Goal: Task Accomplishment & Management: Use online tool/utility

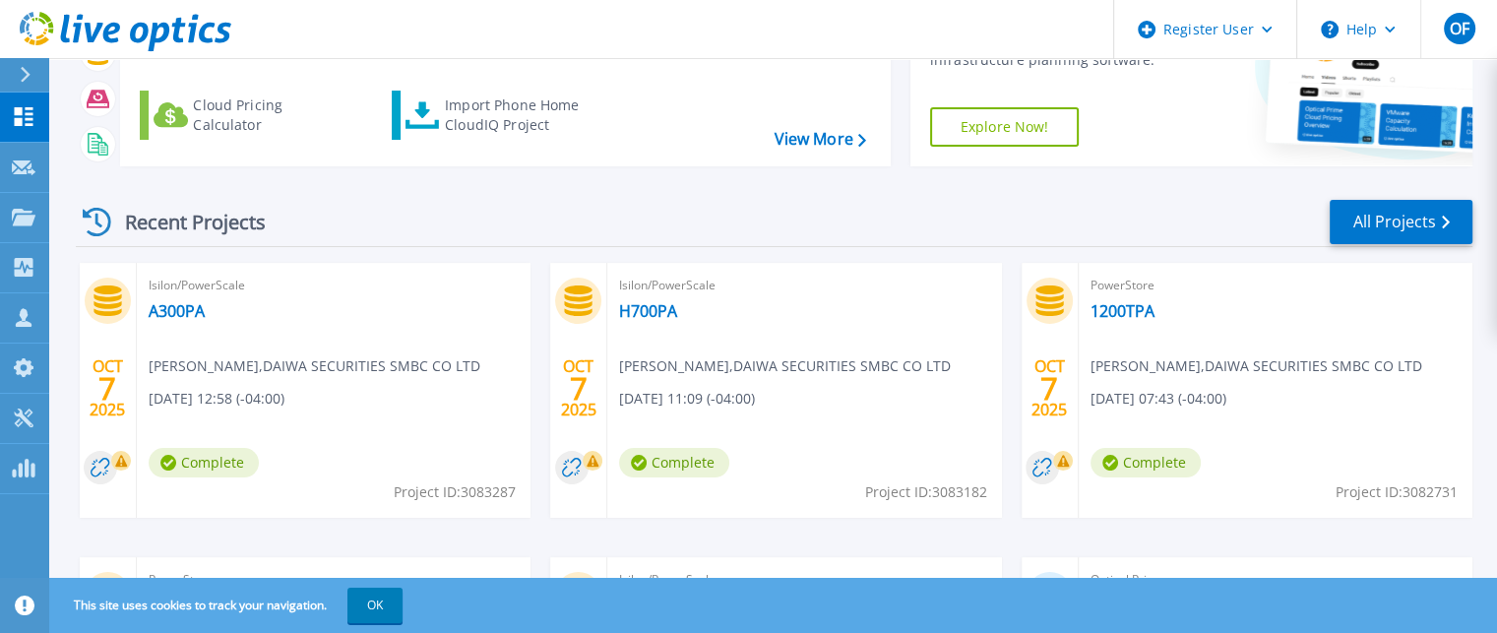
scroll to position [161, 0]
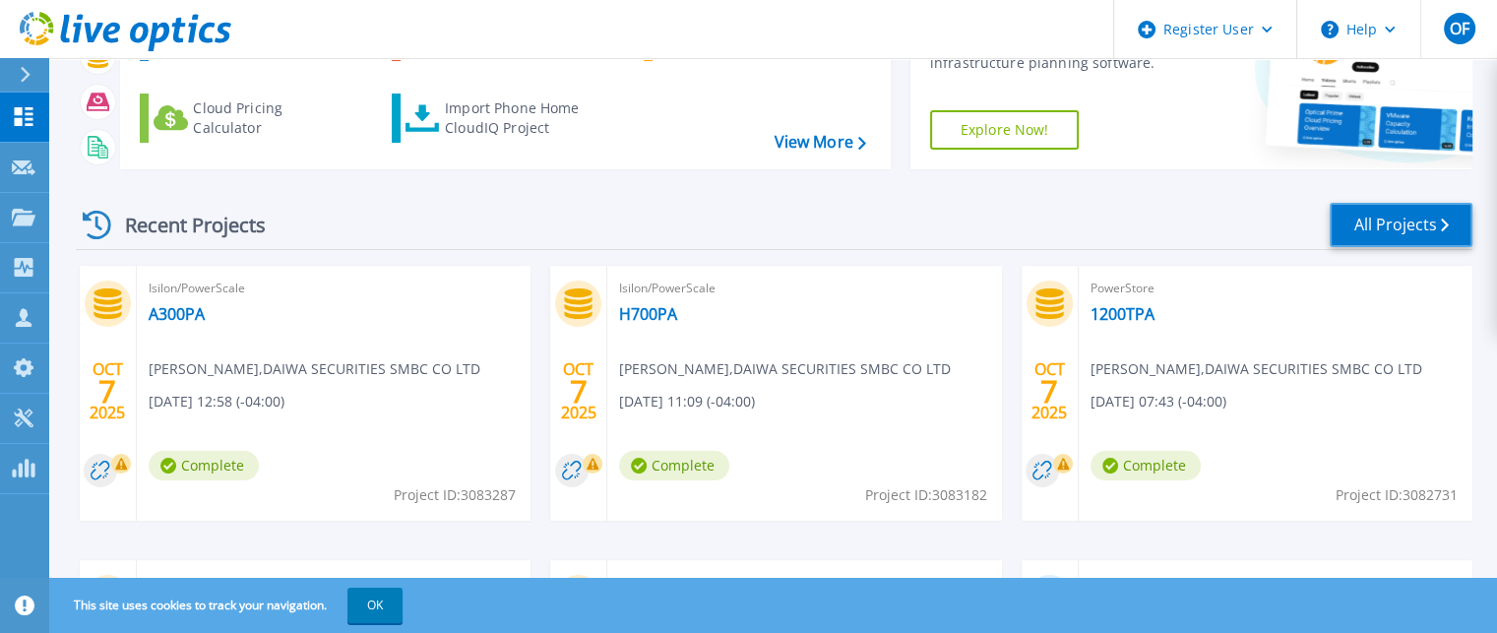
click at [1393, 223] on link "All Projects" at bounding box center [1400, 225] width 143 height 44
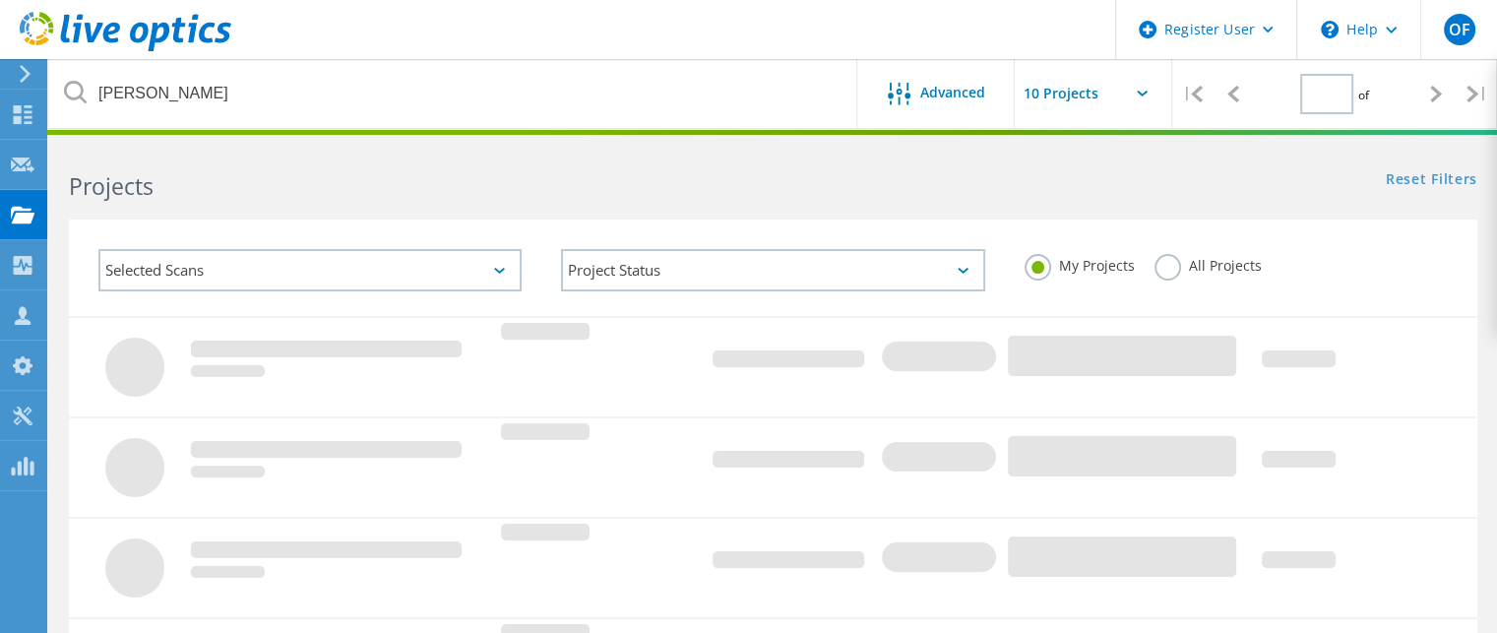
type input "1"
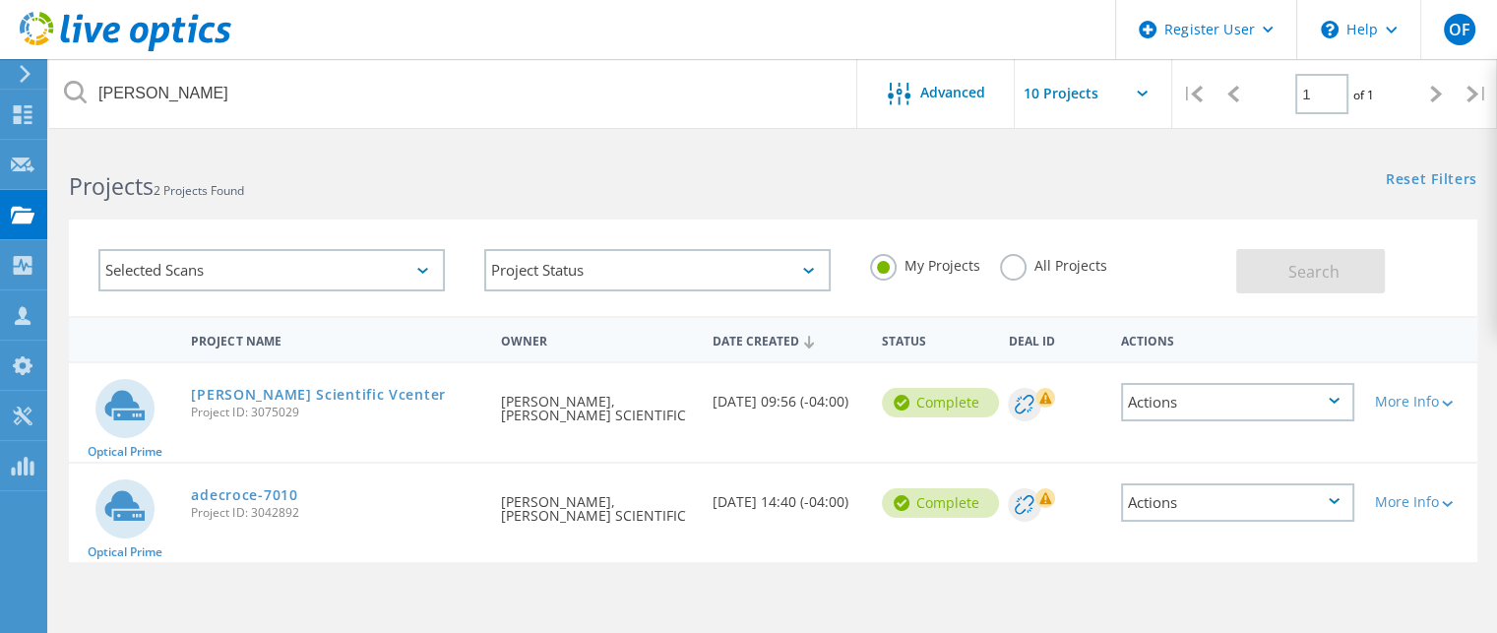
click at [1202, 93] on icon at bounding box center [1197, 94] width 12 height 17
click at [1222, 92] on div at bounding box center [1232, 94] width 40 height 70
click at [69, 107] on div "Dashboard" at bounding box center [92, 114] width 73 height 14
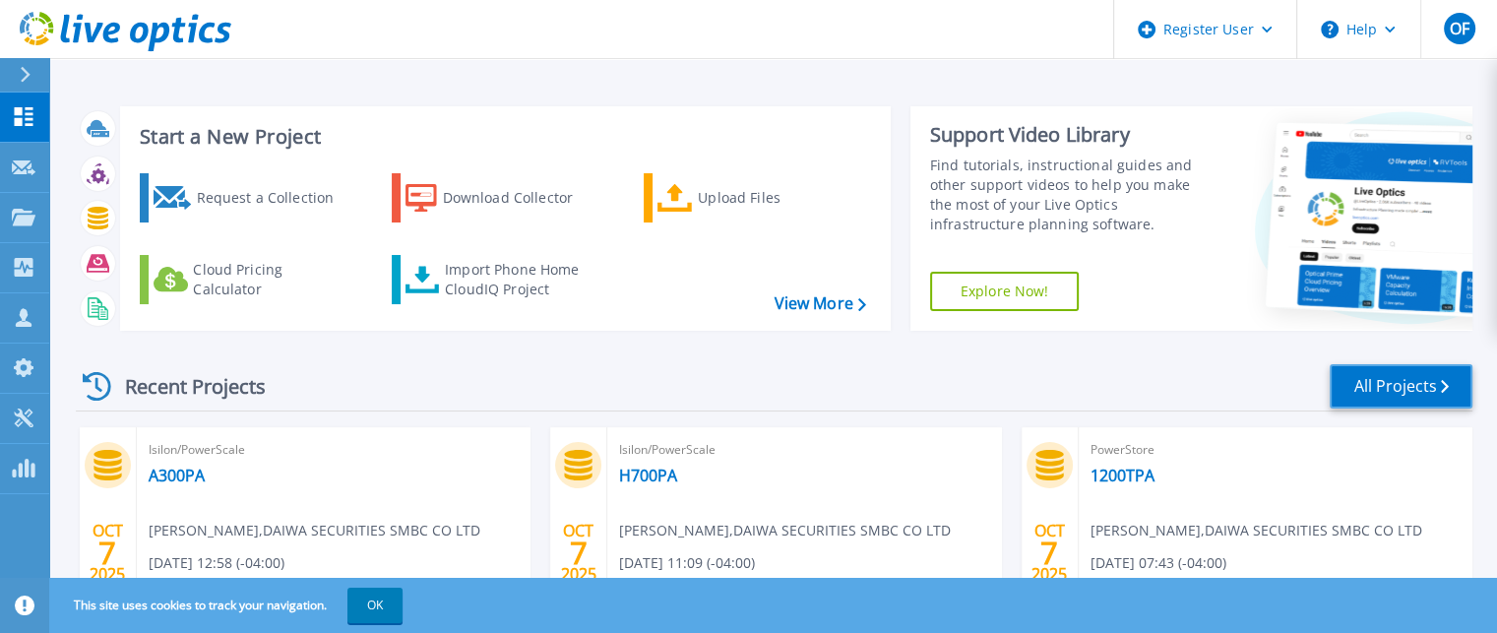
click at [1413, 384] on link "All Projects" at bounding box center [1400, 386] width 143 height 44
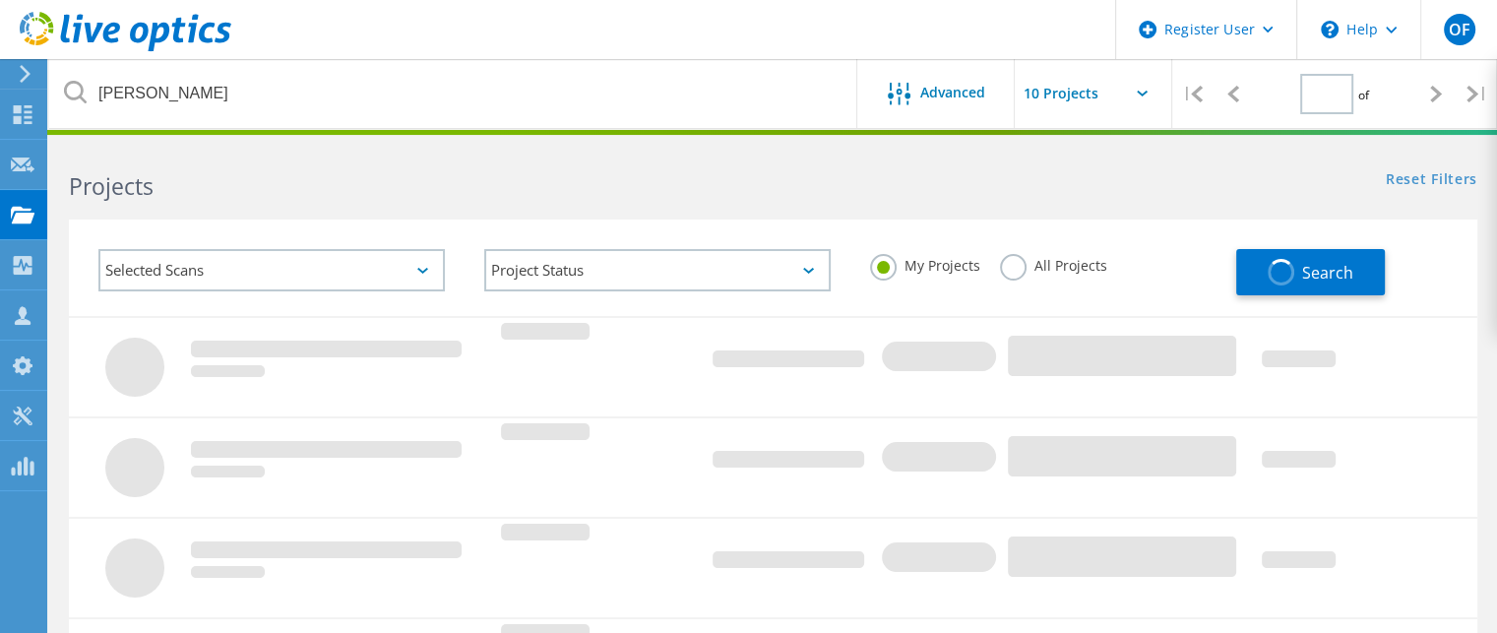
type input "1"
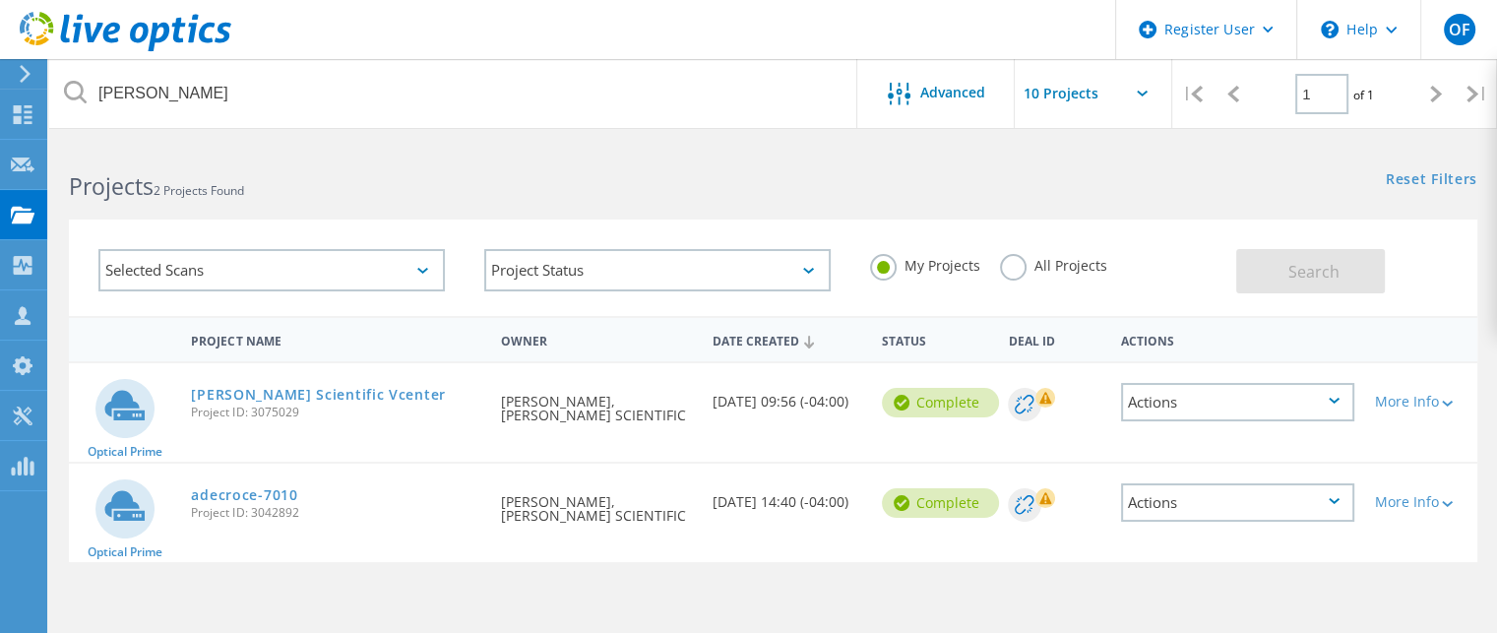
click at [1004, 263] on label "All Projects" at bounding box center [1053, 263] width 107 height 19
click at [0, 0] on input "All Projects" at bounding box center [0, 0] width 0 height 0
click at [1301, 282] on button "Search" at bounding box center [1310, 271] width 149 height 44
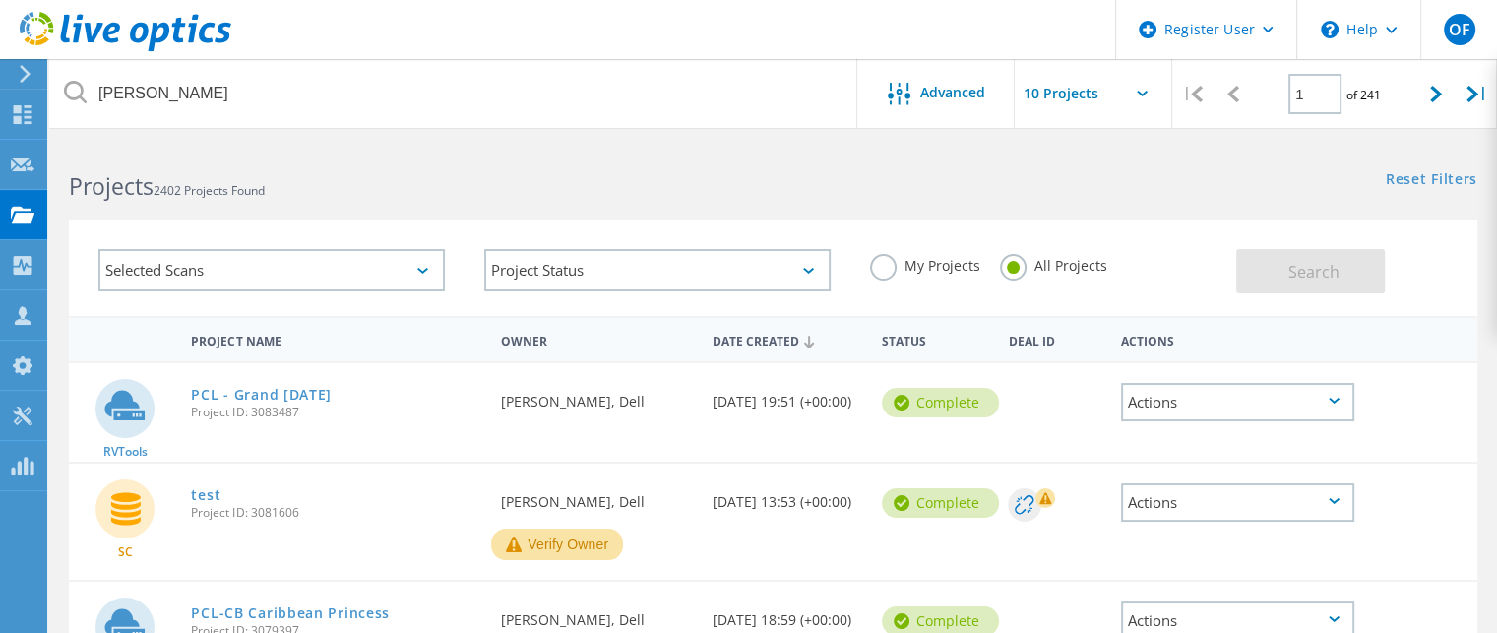
click at [878, 269] on label "My Projects" at bounding box center [925, 263] width 110 height 19
click at [0, 0] on input "My Projects" at bounding box center [0, 0] width 0 height 0
click at [1285, 271] on button "Search" at bounding box center [1310, 271] width 149 height 44
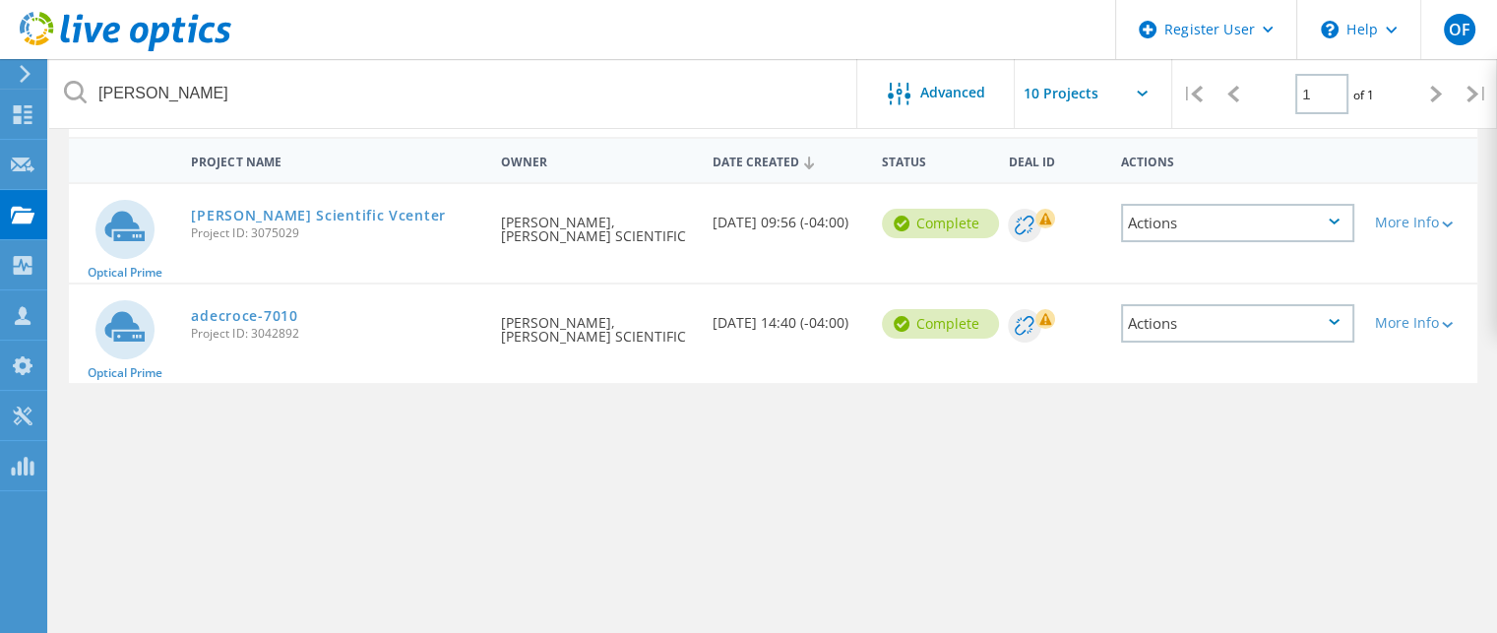
scroll to position [75, 0]
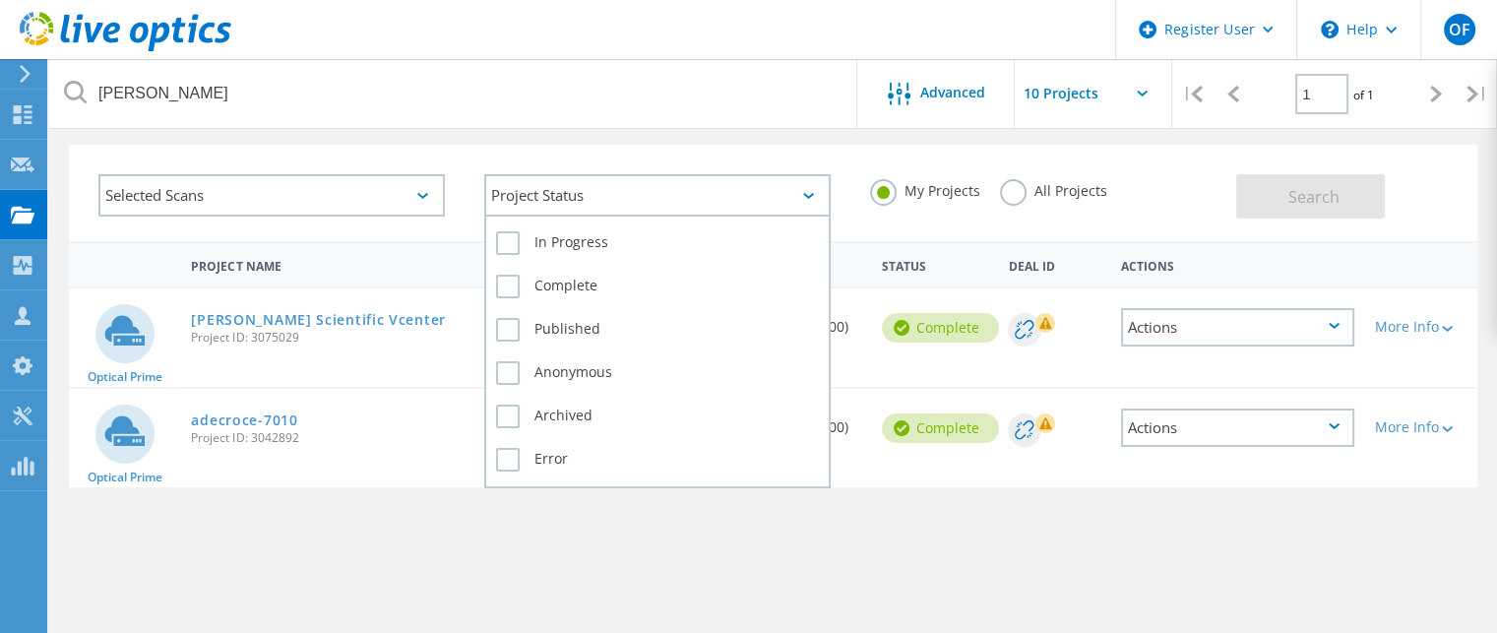
click at [819, 191] on div "Project Status" at bounding box center [657, 195] width 346 height 42
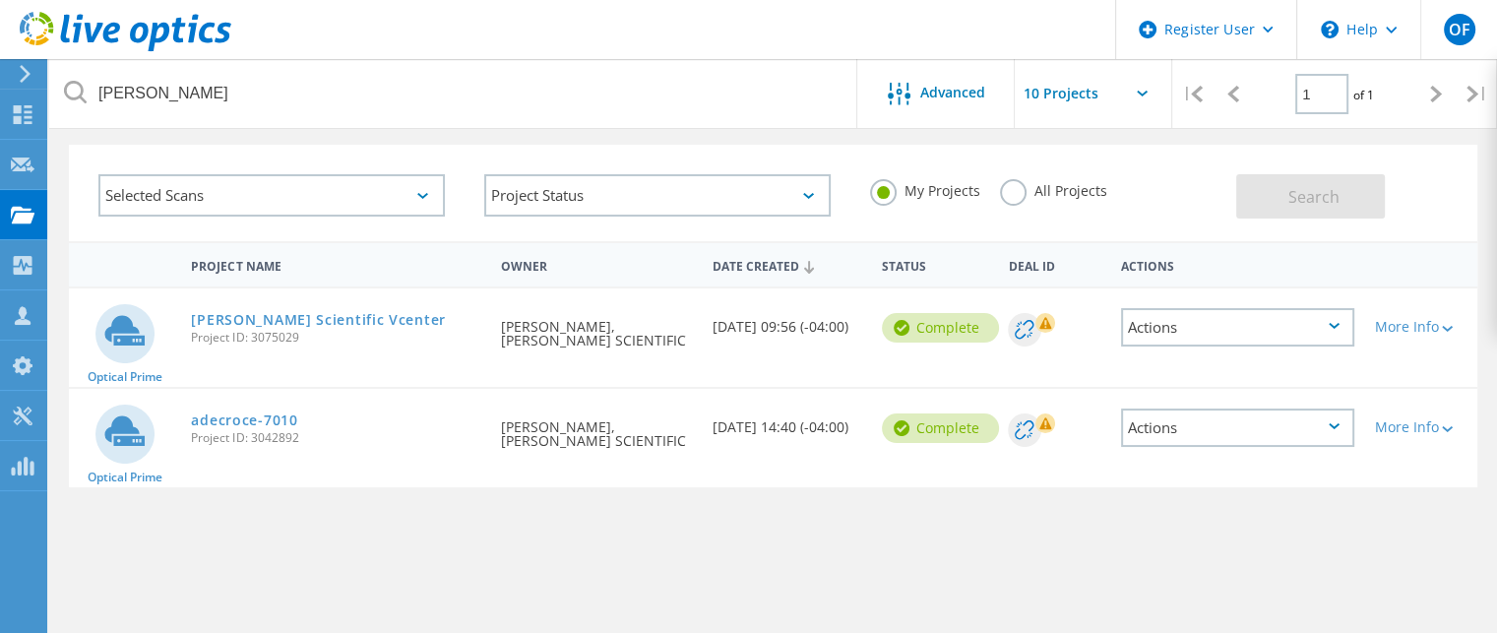
click at [817, 531] on div "Project Name Owner Date Created Status Deal Id Actions Optical Prime Canfield S…" at bounding box center [773, 497] width 1408 height 512
click at [32, 121] on icon at bounding box center [23, 114] width 24 height 19
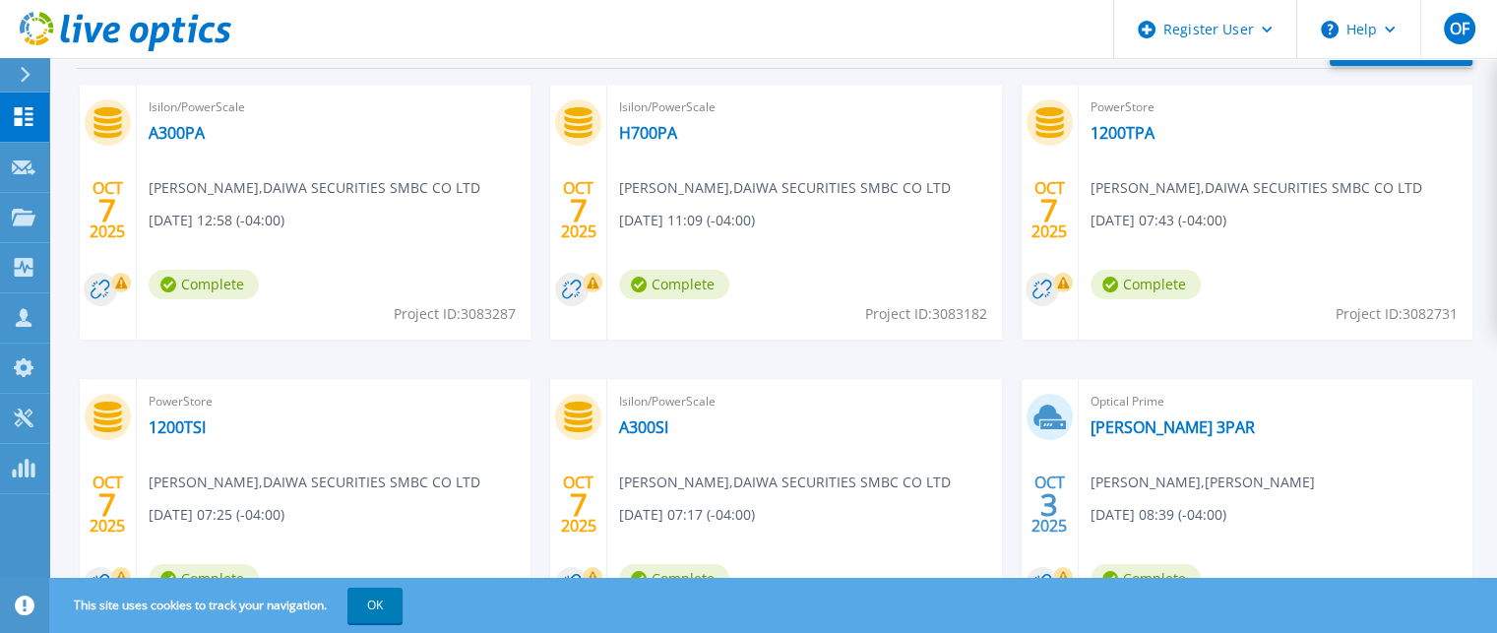
scroll to position [161, 0]
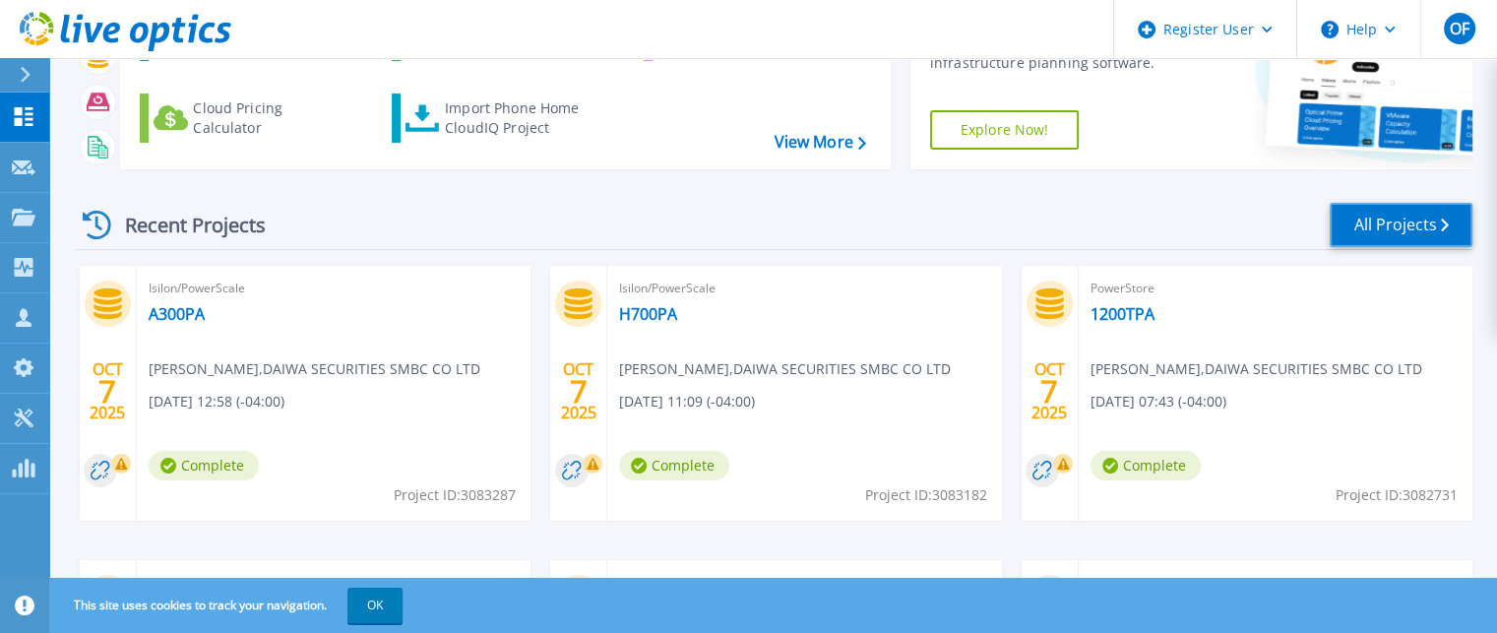
click at [1416, 224] on link "All Projects" at bounding box center [1400, 225] width 143 height 44
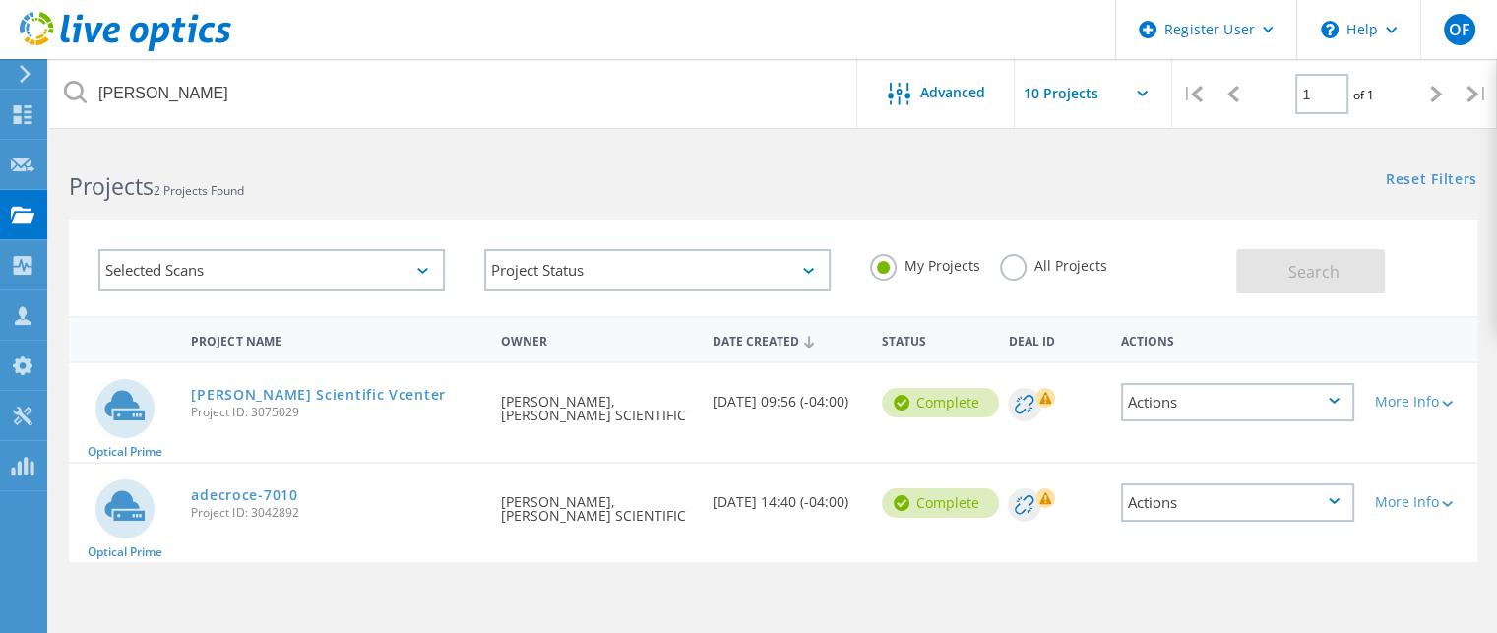
click at [419, 269] on icon at bounding box center [422, 271] width 11 height 6
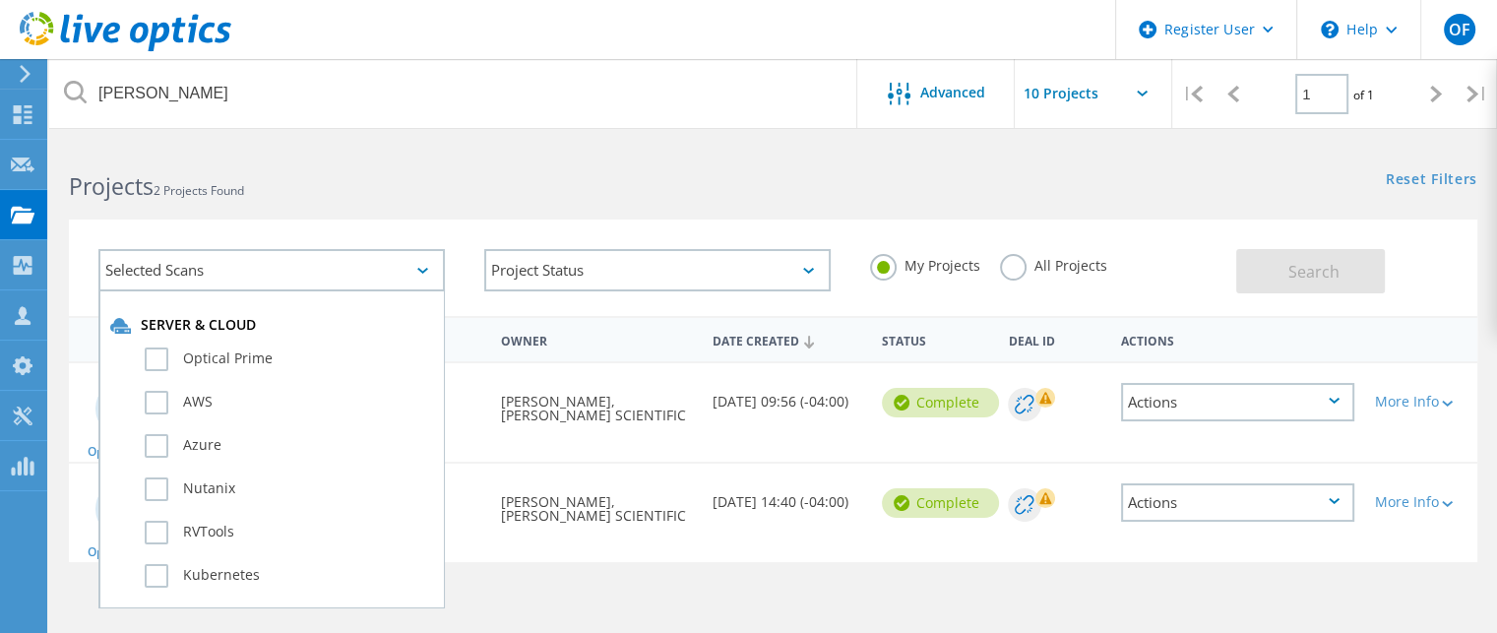
click at [419, 269] on icon at bounding box center [422, 271] width 11 height 6
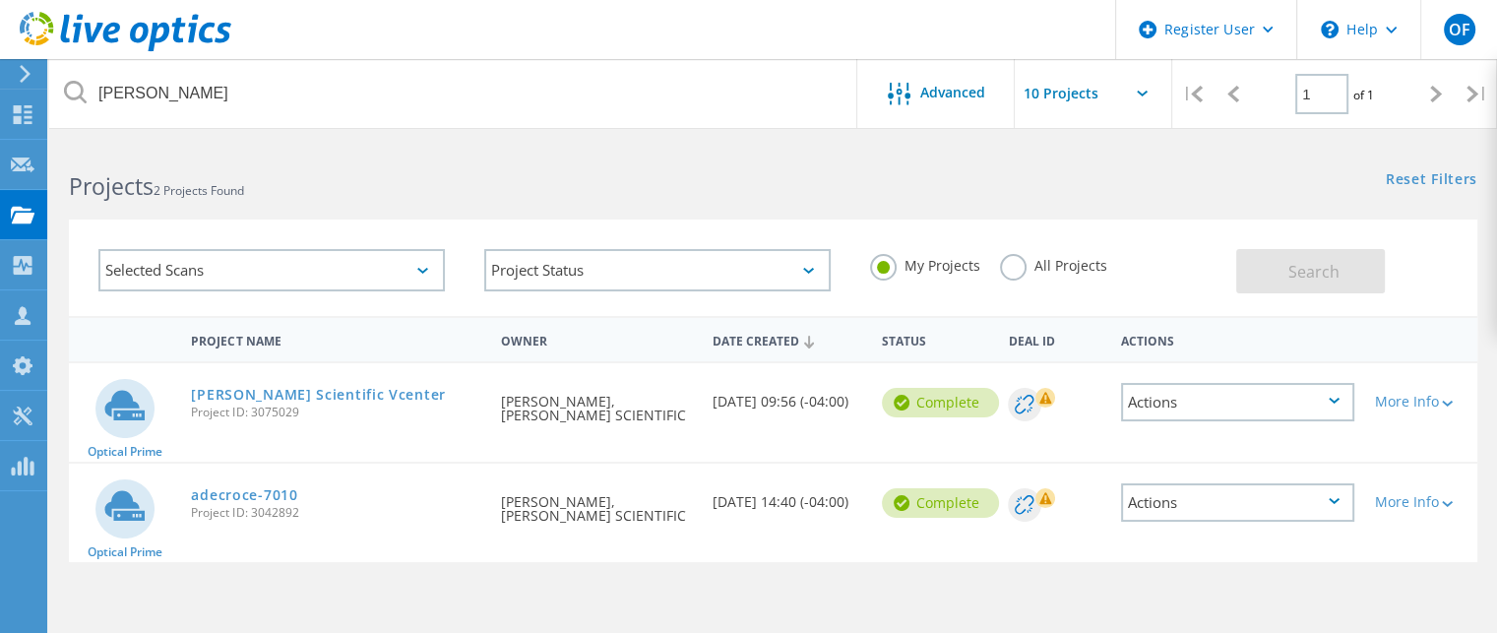
click at [419, 269] on icon at bounding box center [422, 271] width 11 height 6
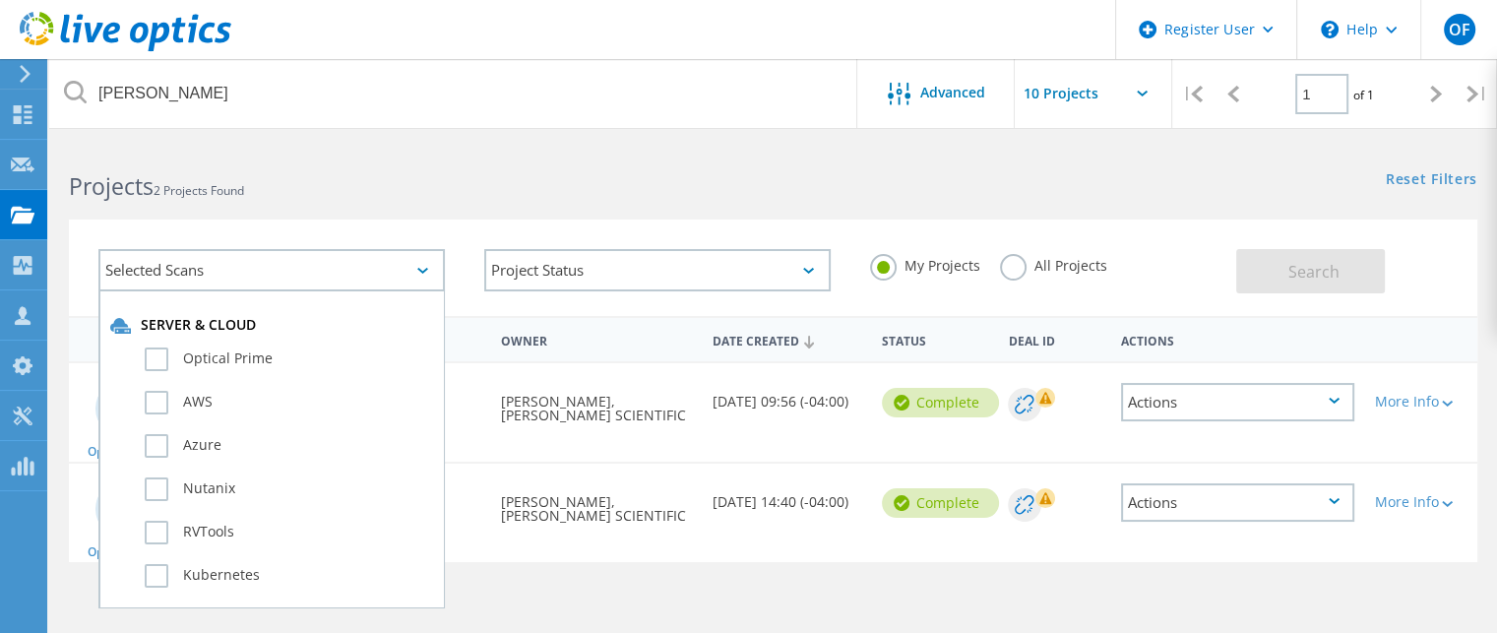
click at [419, 269] on icon at bounding box center [422, 271] width 11 height 6
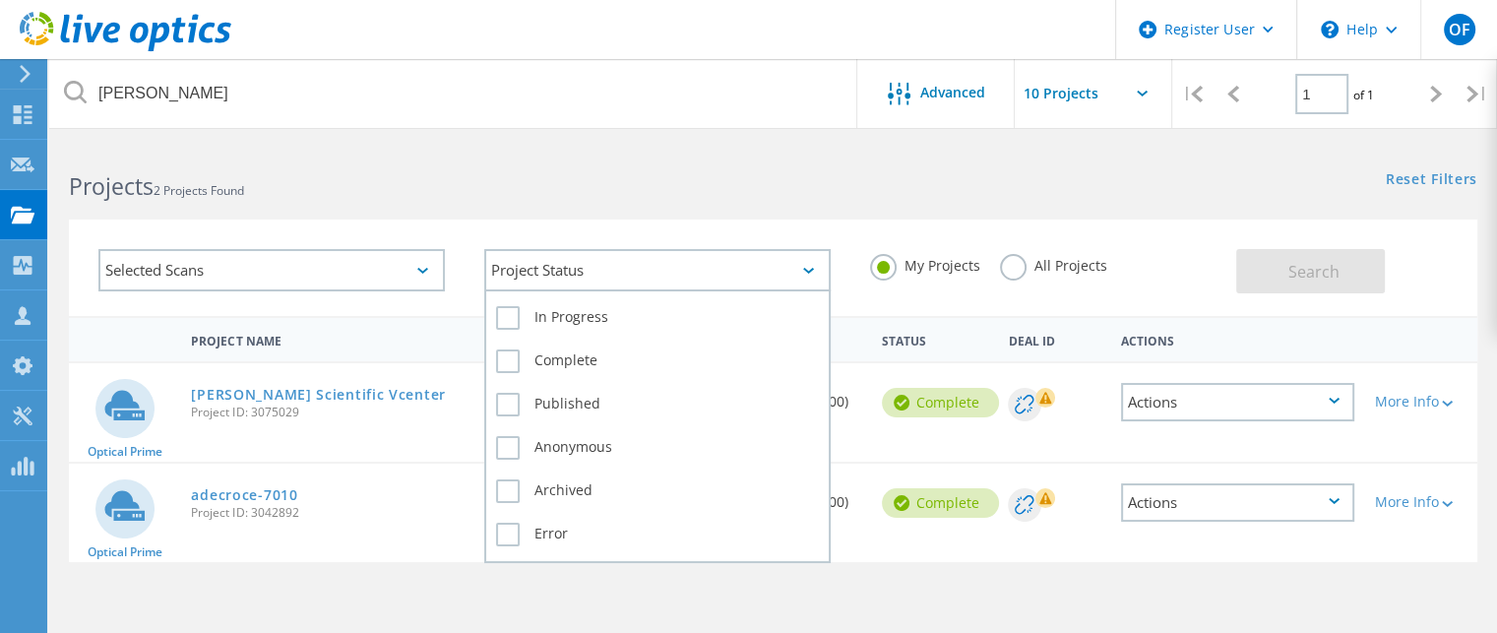
click at [810, 269] on icon at bounding box center [808, 271] width 11 height 6
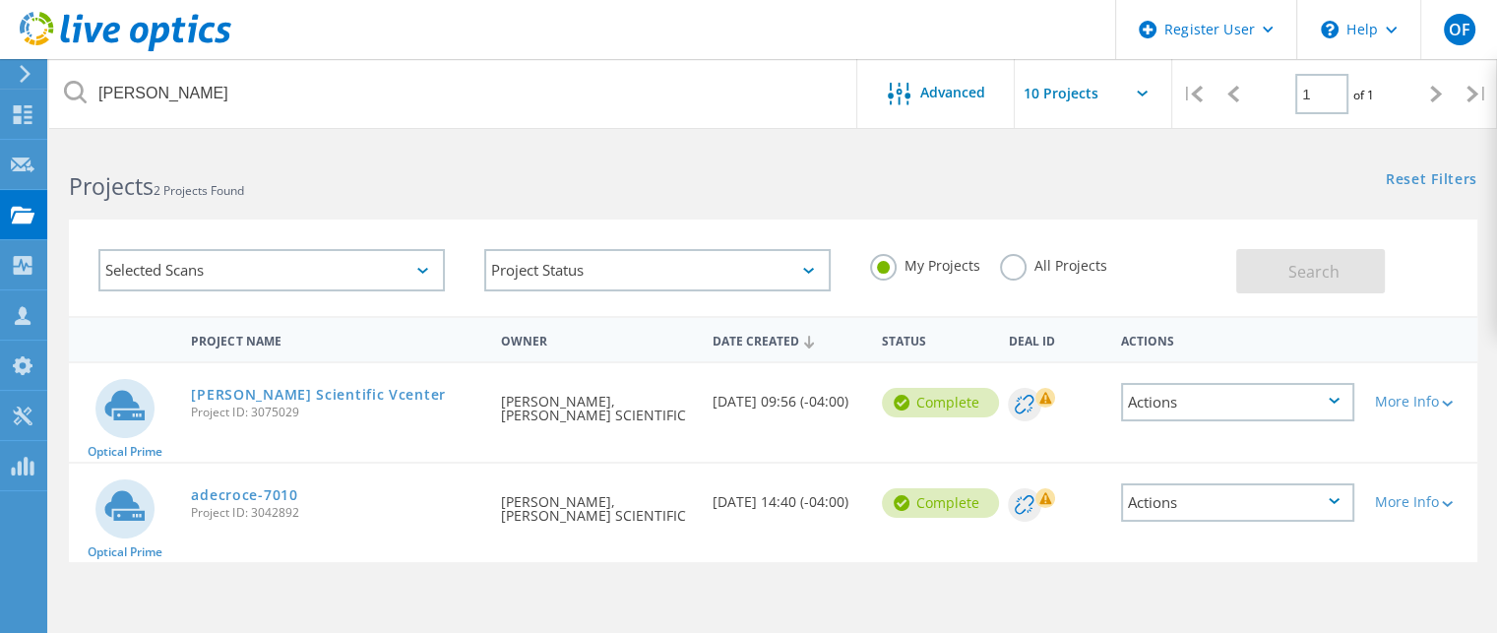
click at [1016, 267] on label "All Projects" at bounding box center [1053, 263] width 107 height 19
click at [0, 0] on input "All Projects" at bounding box center [0, 0] width 0 height 0
click at [1275, 275] on button "Search" at bounding box center [1310, 271] width 149 height 44
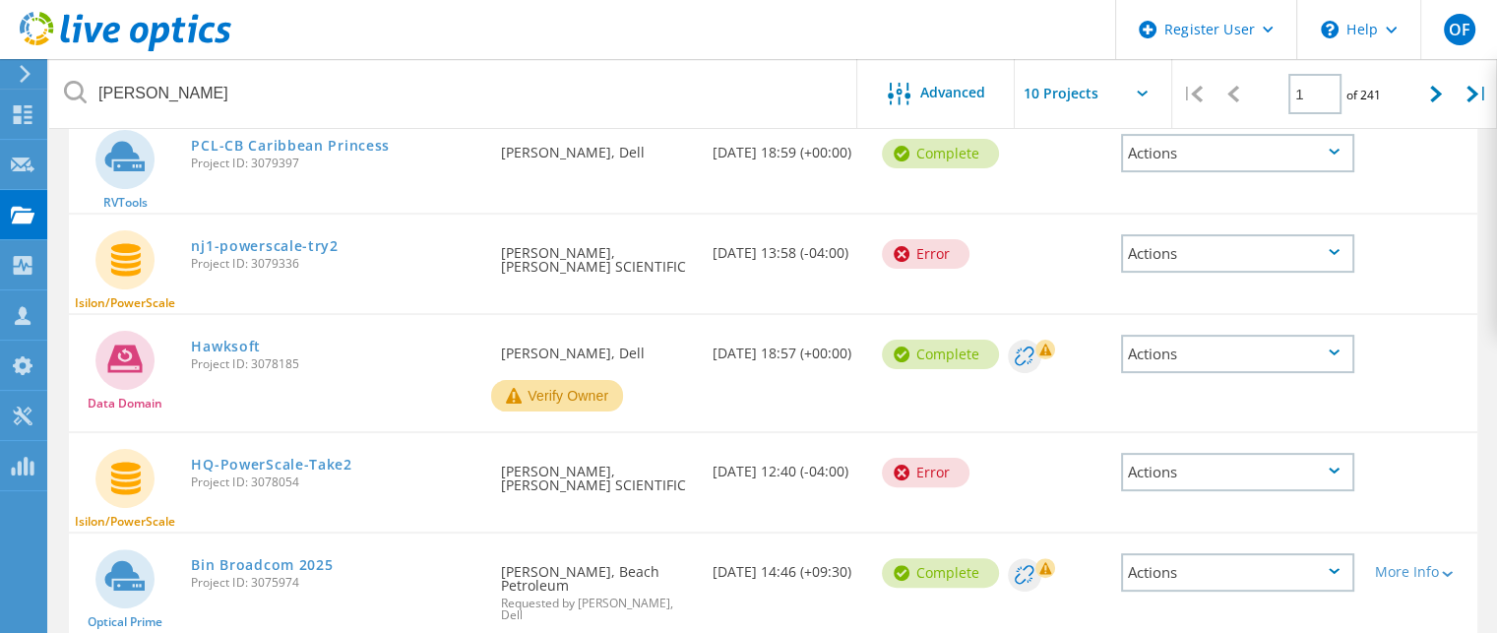
scroll to position [205, 0]
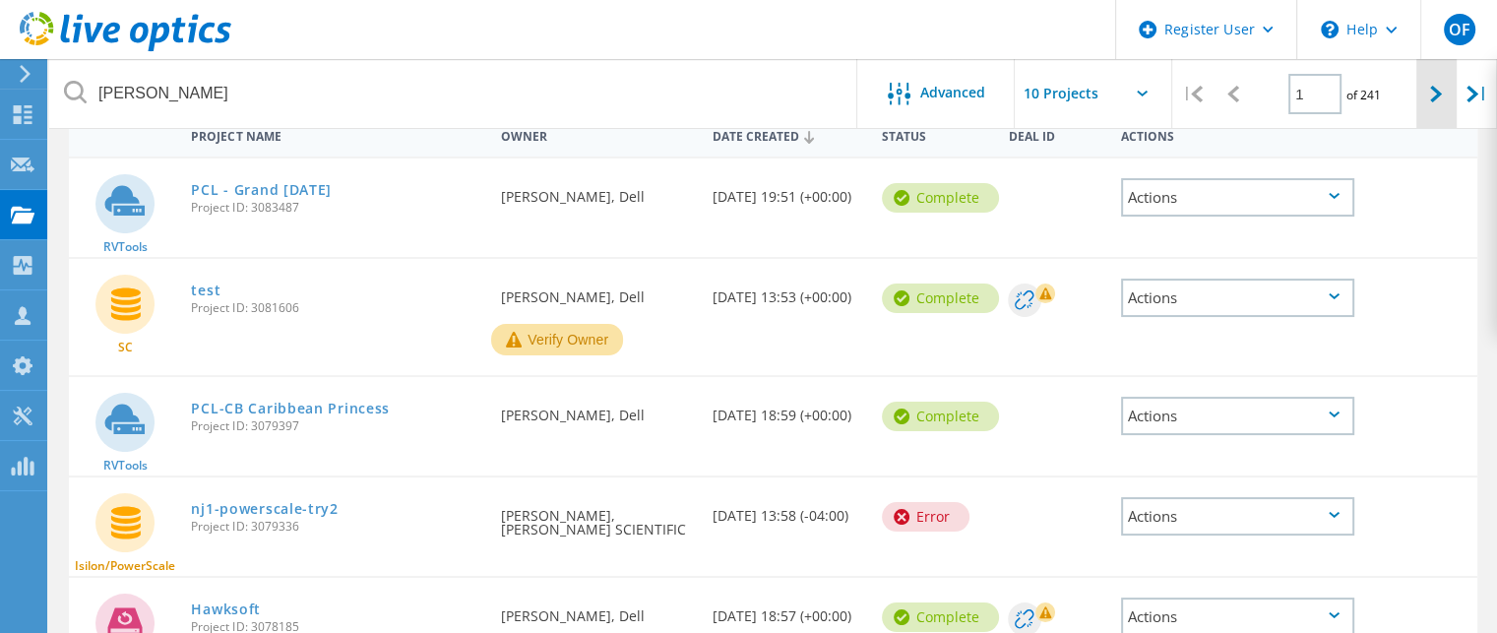
click at [1433, 99] on icon at bounding box center [1436, 94] width 12 height 17
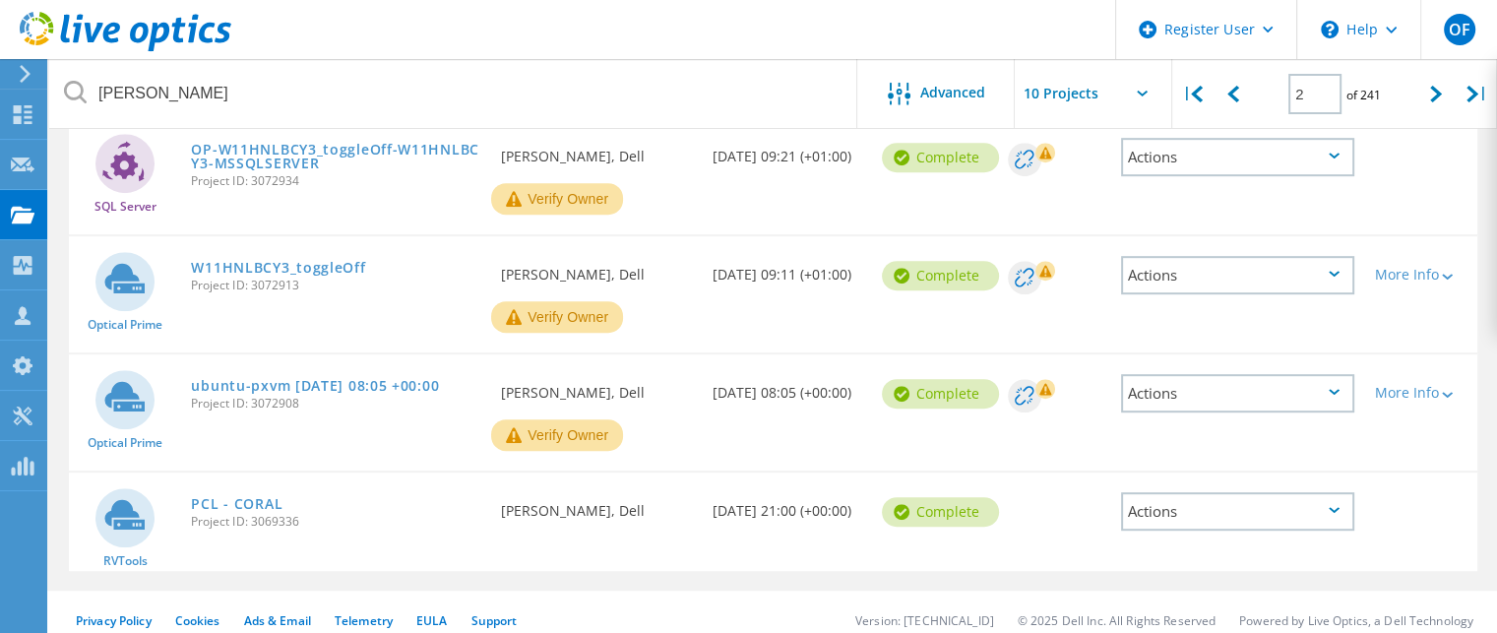
scroll to position [683, 0]
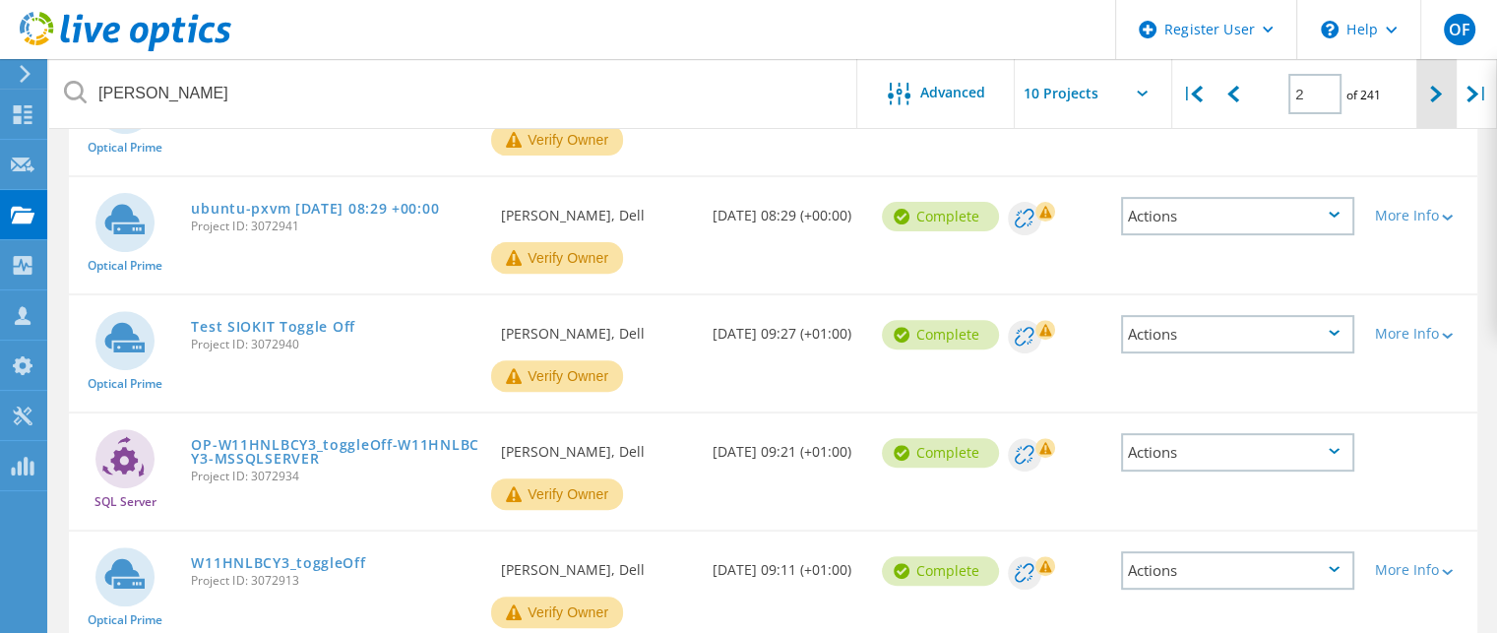
click at [1436, 91] on icon at bounding box center [1436, 94] width 12 height 17
type input "3"
